Goal: Navigation & Orientation: Find specific page/section

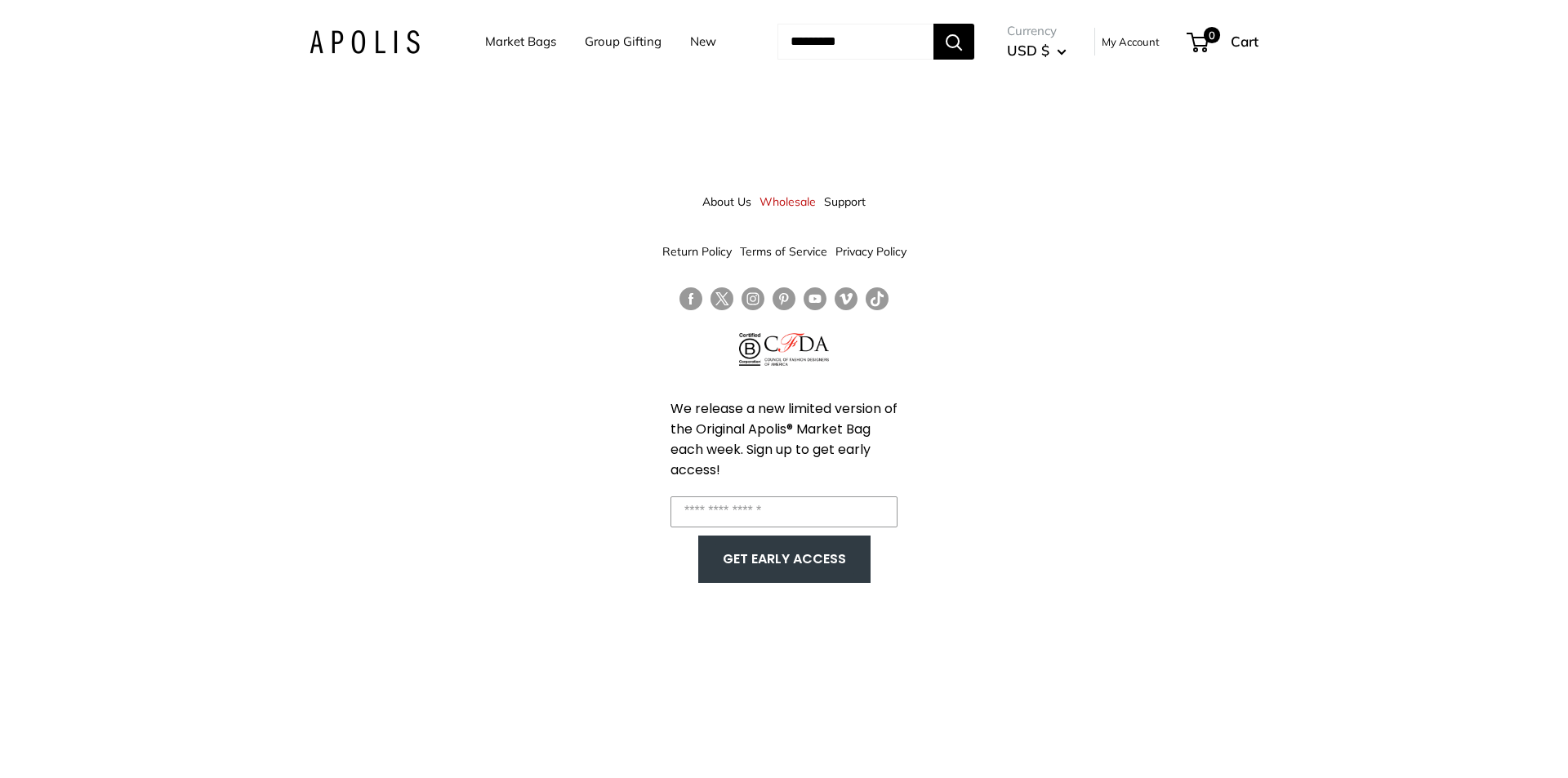
click at [1264, 466] on div "About Us Wholesale Support Return Policy Terms of Service Privacy Policy We rel…" at bounding box center [784, 389] width 1568 height 778
click at [533, 40] on link "Market Bags" at bounding box center [520, 41] width 71 height 23
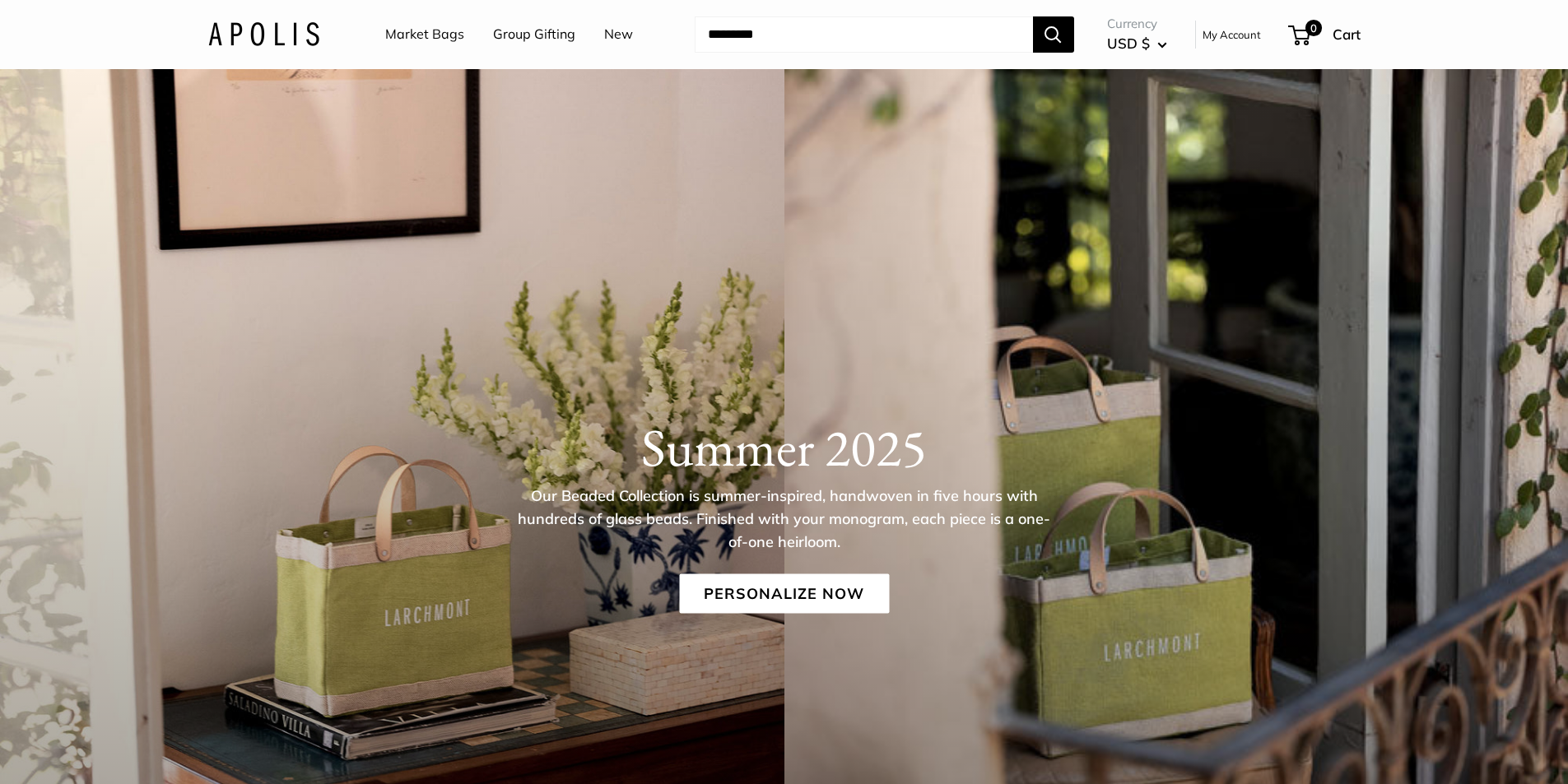
click at [1246, 36] on link "My Account" at bounding box center [1231, 35] width 58 height 20
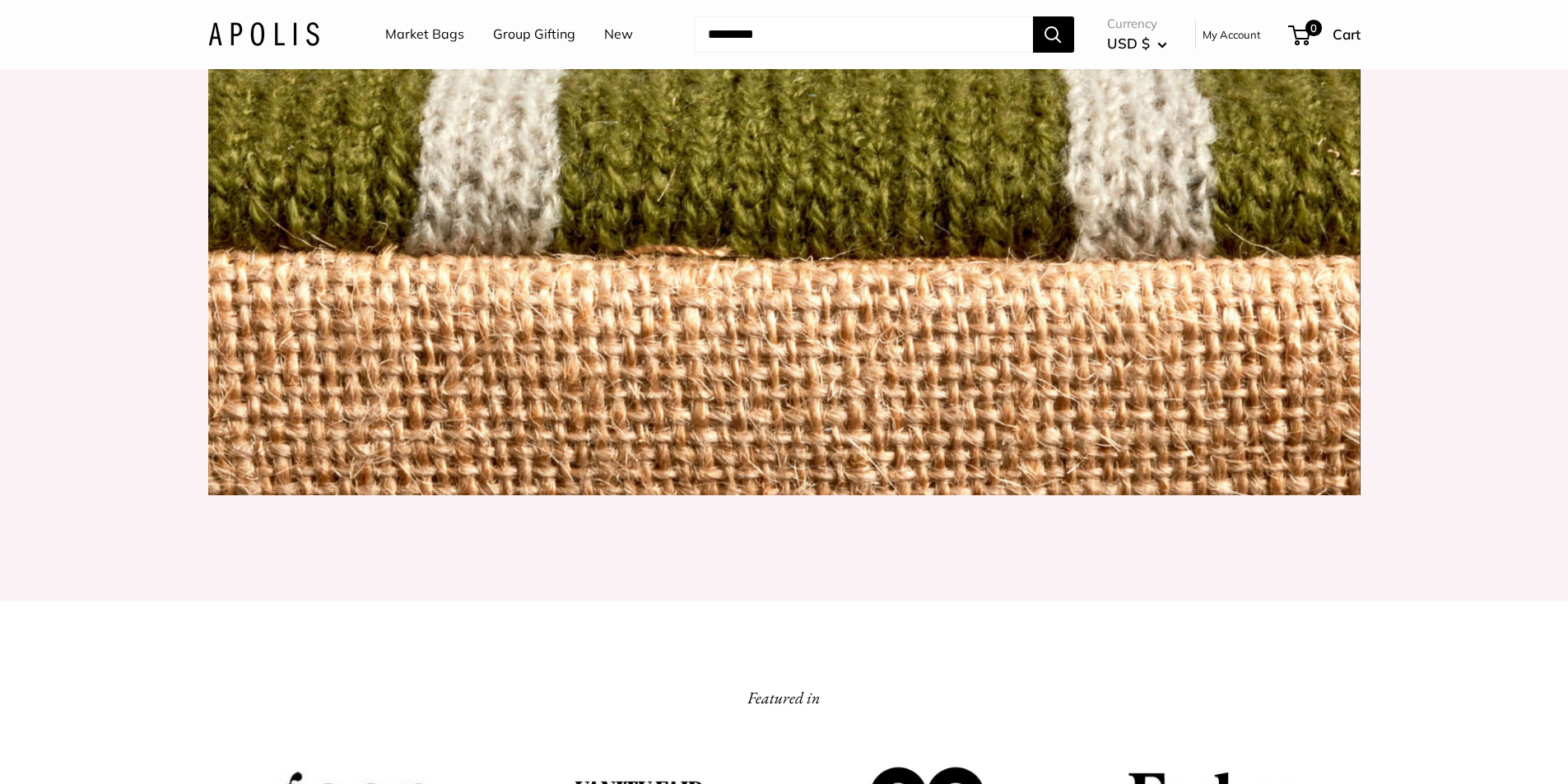
scroll to position [2715, 0]
